Goal: Task Accomplishment & Management: Manage account settings

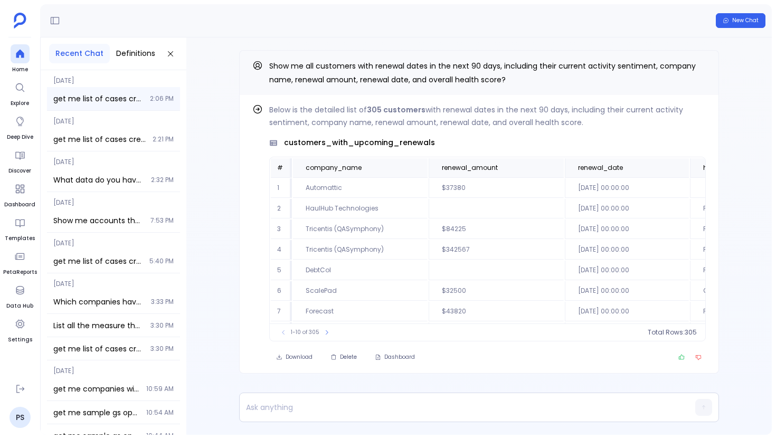
click at [87, 88] on div "get me list of cases created date in last year, not source created date 2:06 PM" at bounding box center [113, 98] width 133 height 23
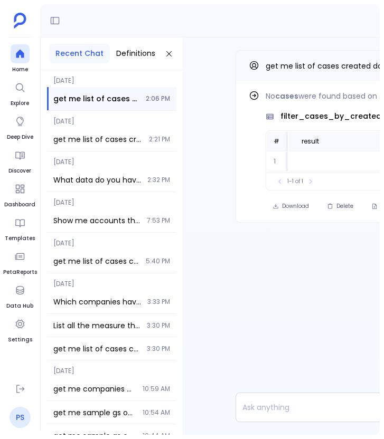
click at [20, 417] on link "PS" at bounding box center [19, 417] width 21 height 21
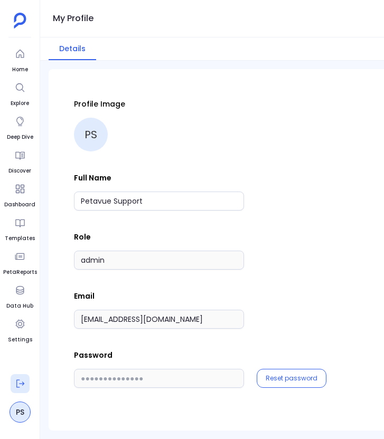
click at [25, 387] on button at bounding box center [20, 383] width 19 height 19
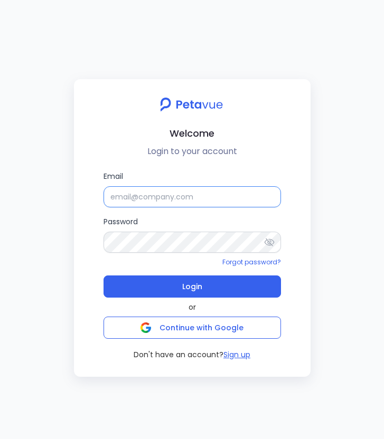
click at [224, 198] on input "Email" at bounding box center [191, 196] width 177 height 21
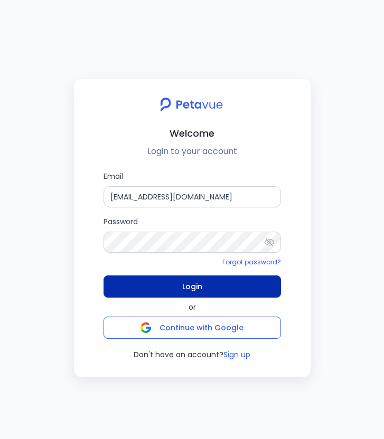
click at [199, 282] on span "Login" at bounding box center [192, 286] width 20 height 15
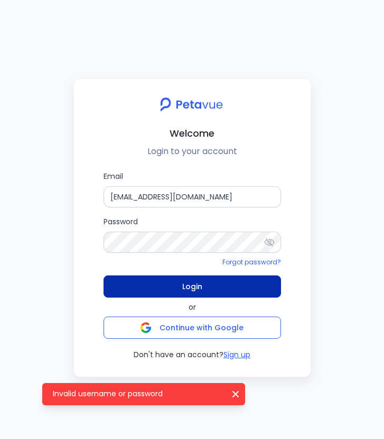
click at [202, 283] on button "Login" at bounding box center [191, 286] width 177 height 22
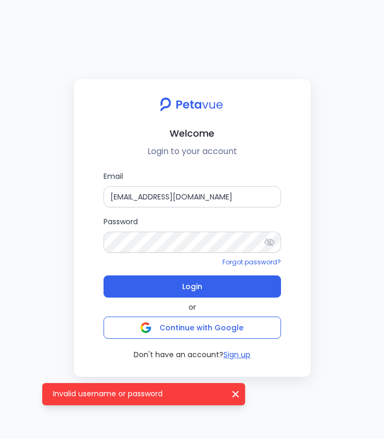
click at [270, 243] on icon at bounding box center [269, 242] width 10 height 8
click at [270, 243] on icon at bounding box center [269, 242] width 10 height 7
click at [270, 243] on icon at bounding box center [269, 242] width 10 height 8
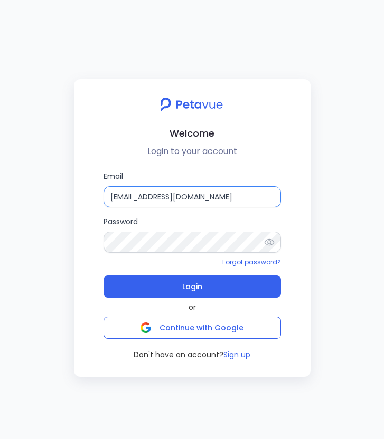
click at [264, 196] on input "[EMAIL_ADDRESS][DOMAIN_NAME]" at bounding box center [191, 196] width 177 height 21
click at [268, 197] on input "bhaskar+duckdb@petavue.com" at bounding box center [191, 196] width 177 height 21
type input "bhaskar@petavue.com"
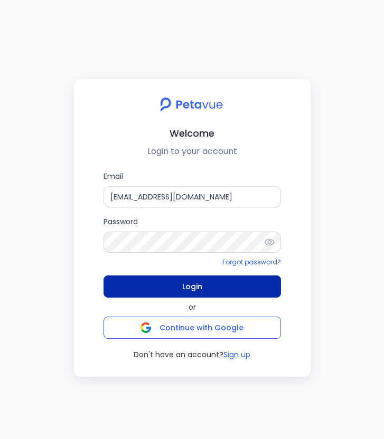
click at [256, 287] on button "Login" at bounding box center [191, 286] width 177 height 22
